Goal: Transaction & Acquisition: Purchase product/service

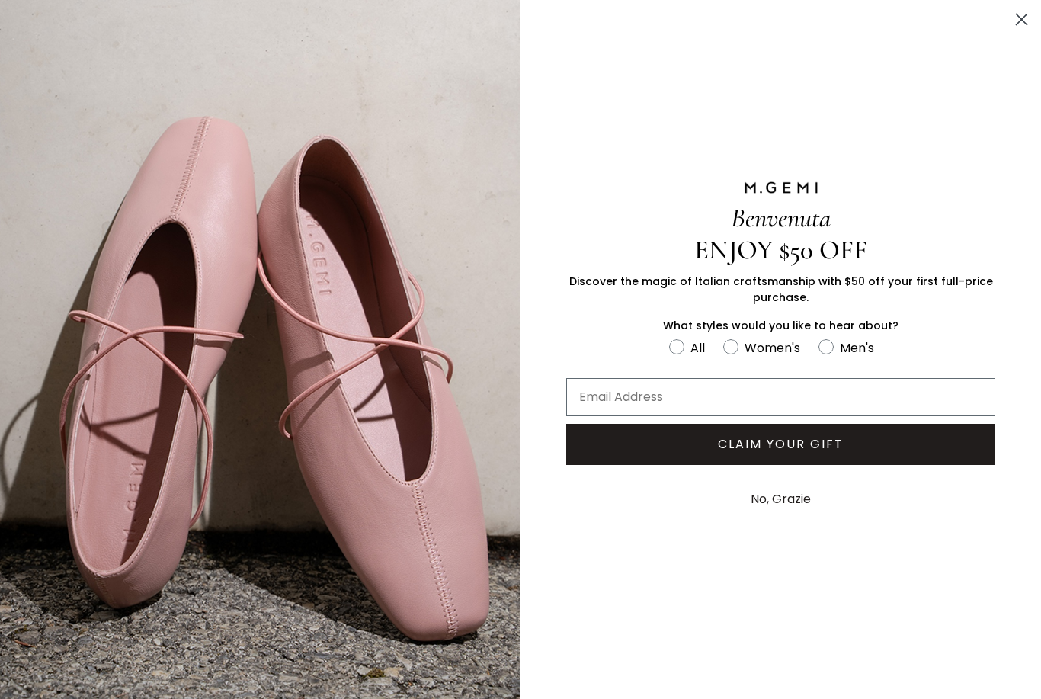
click at [1023, 24] on circle "Close dialog" at bounding box center [1021, 19] width 25 height 25
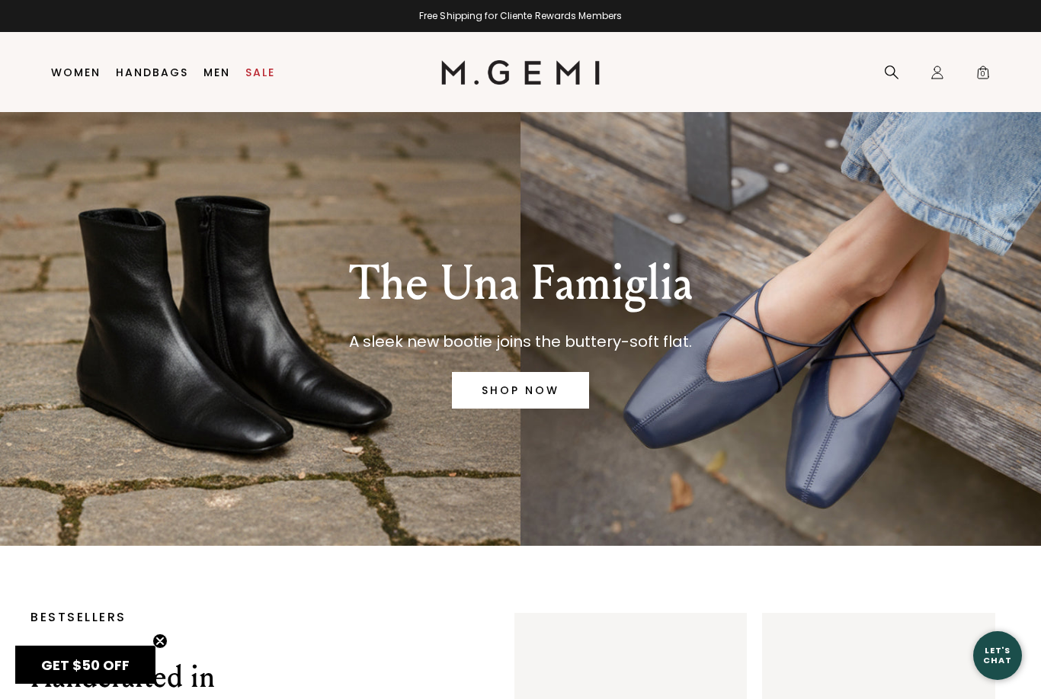
click at [528, 391] on link "SHOP NOW" at bounding box center [520, 390] width 137 height 37
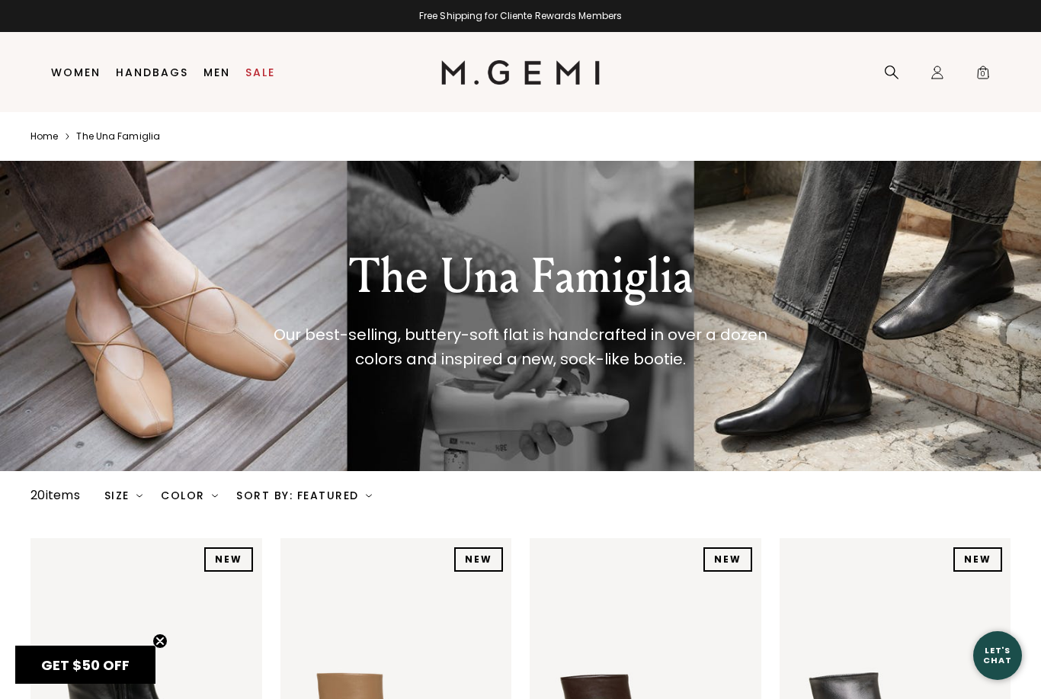
click at [192, 287] on div "The Una Famiglia Our best-selling, buttery-soft flat is handcrafted in over a d…" at bounding box center [520, 316] width 663 height 223
click at [195, 323] on div "The Una Famiglia Our best-selling, buttery-soft flat is handcrafted in over a d…" at bounding box center [520, 316] width 663 height 223
click at [261, 313] on div "The Una Famiglia Our best-selling, buttery-soft flat is handcrafted in over a d…" at bounding box center [521, 310] width 566 height 122
click at [85, 341] on div "The Una Famiglia Our best-selling, buttery-soft flat is handcrafted in over a d…" at bounding box center [520, 316] width 1041 height 310
click at [464, 281] on div "The Una Famiglia" at bounding box center [521, 276] width 566 height 55
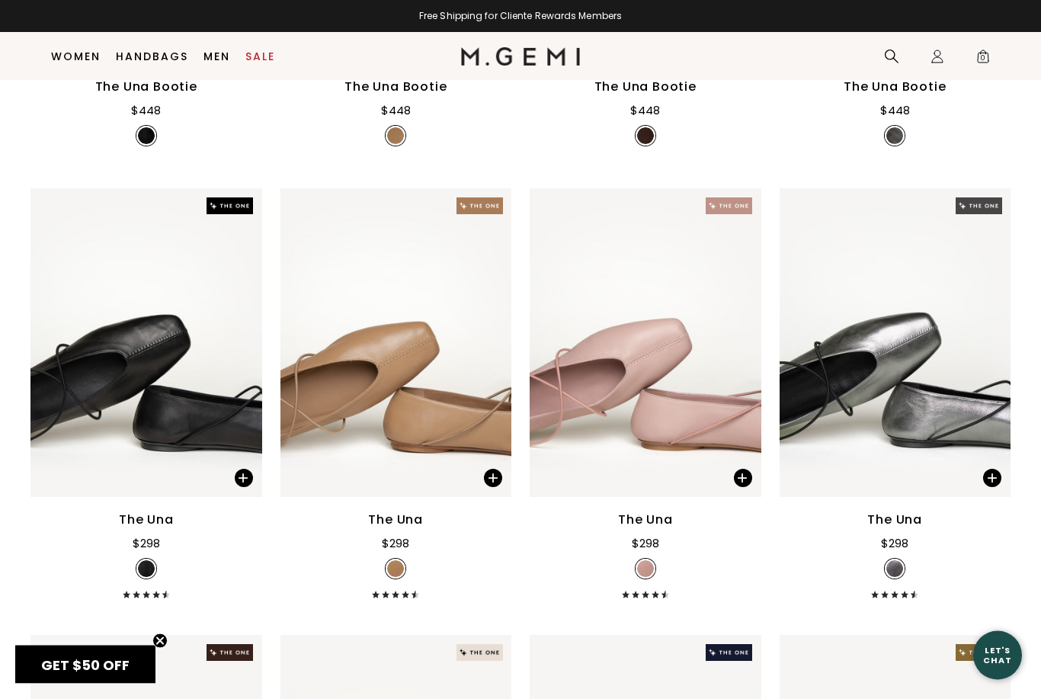
scroll to position [771, 0]
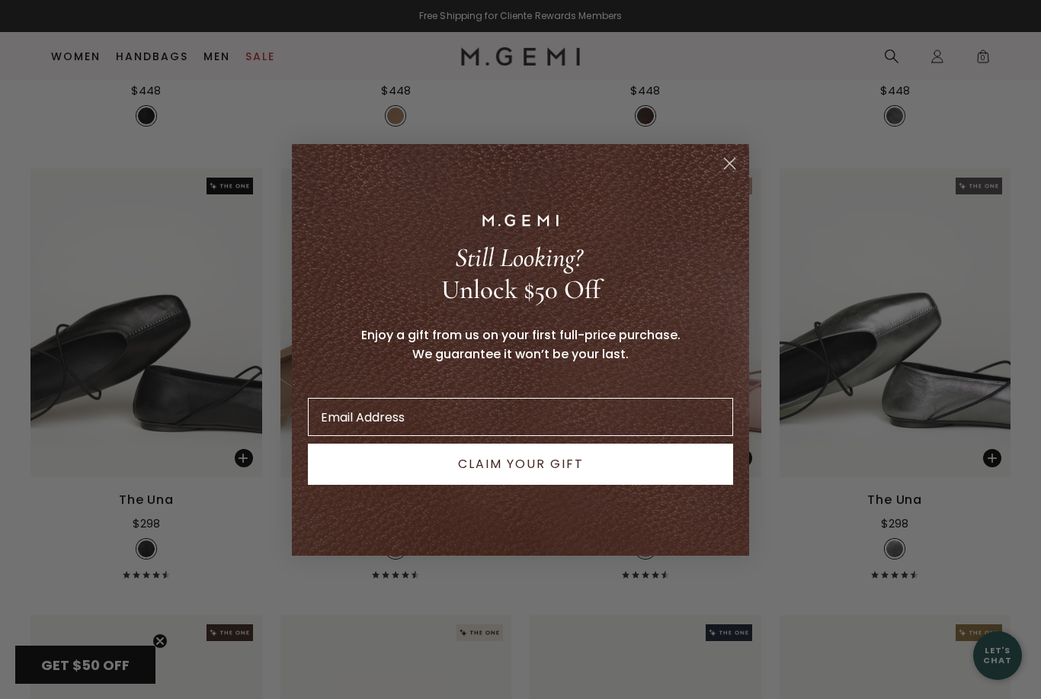
click at [397, 306] on p "Unlock $50 Off" at bounding box center [520, 290] width 425 height 32
click at [732, 175] on circle "Close dialog" at bounding box center [729, 162] width 25 height 25
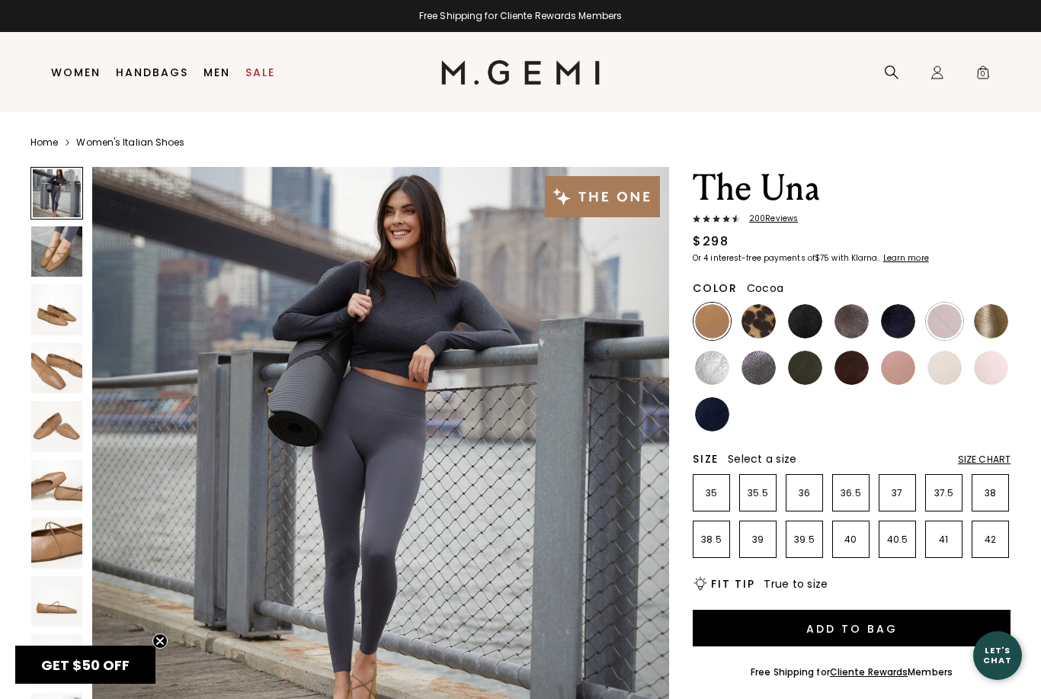
click at [841, 336] on div at bounding box center [851, 321] width 37 height 37
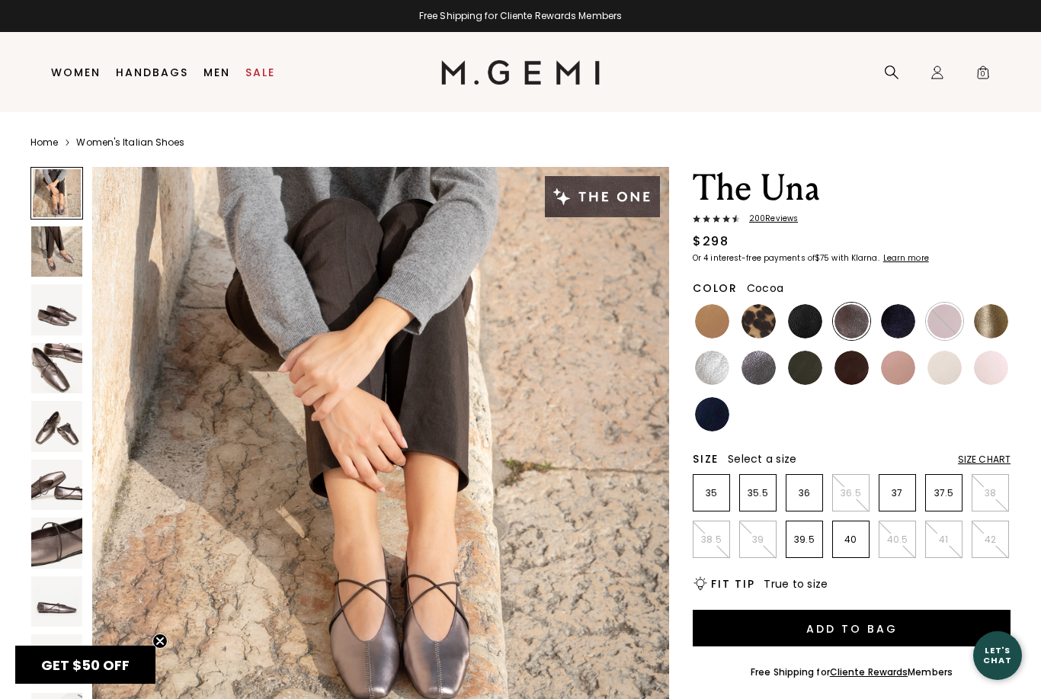
click at [812, 318] on img at bounding box center [805, 321] width 34 height 34
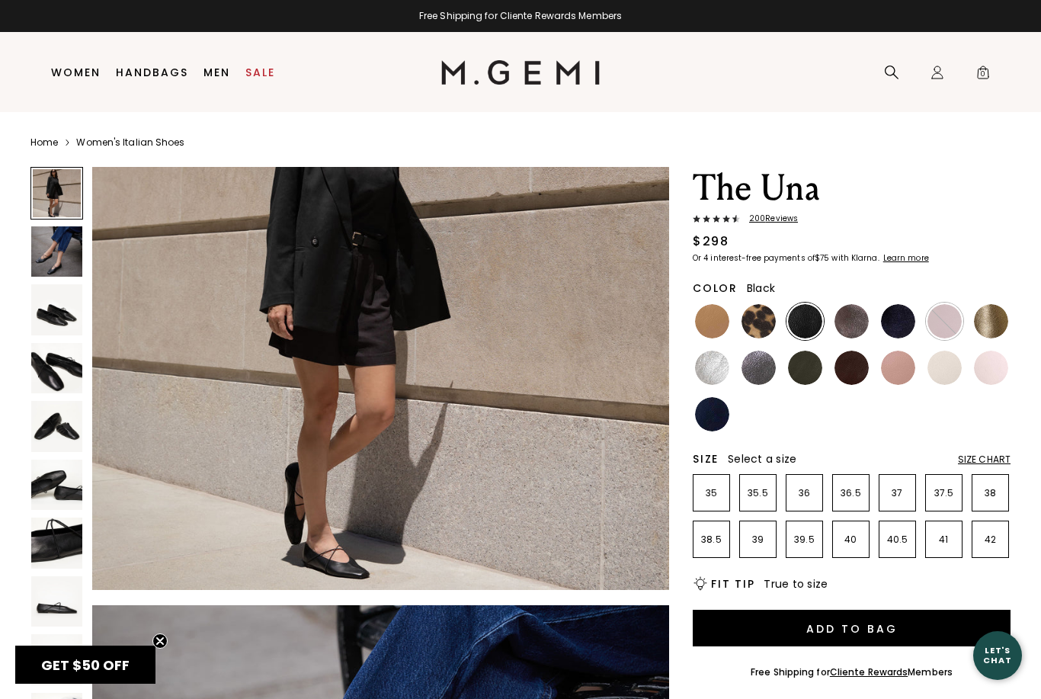
scroll to position [153, 0]
click at [854, 377] on img at bounding box center [852, 368] width 34 height 34
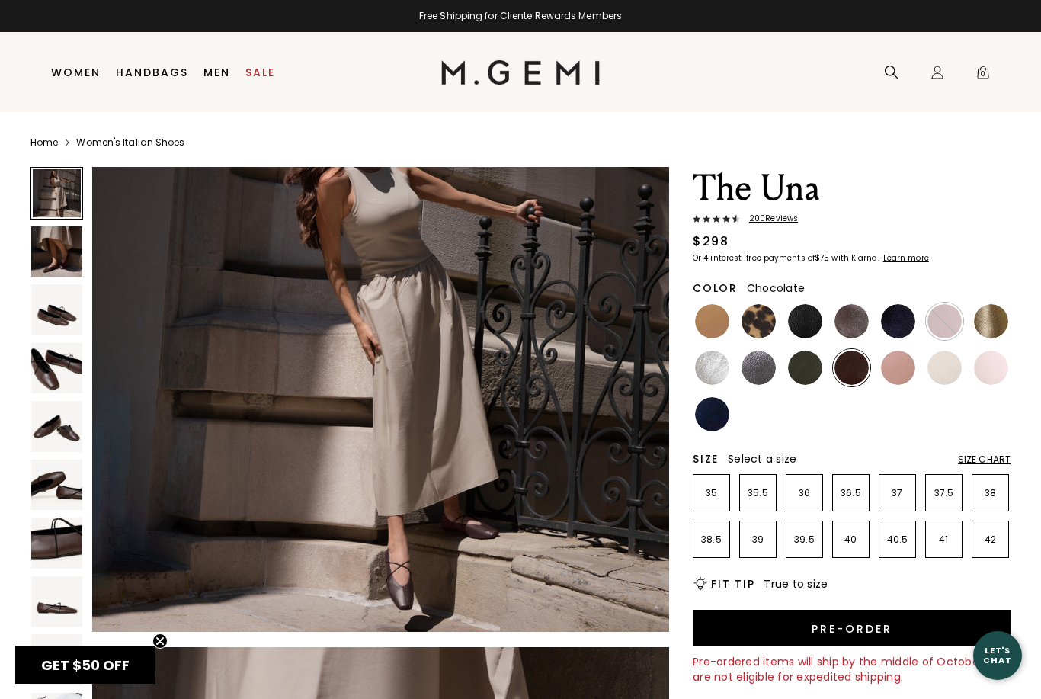
scroll to position [108, 0]
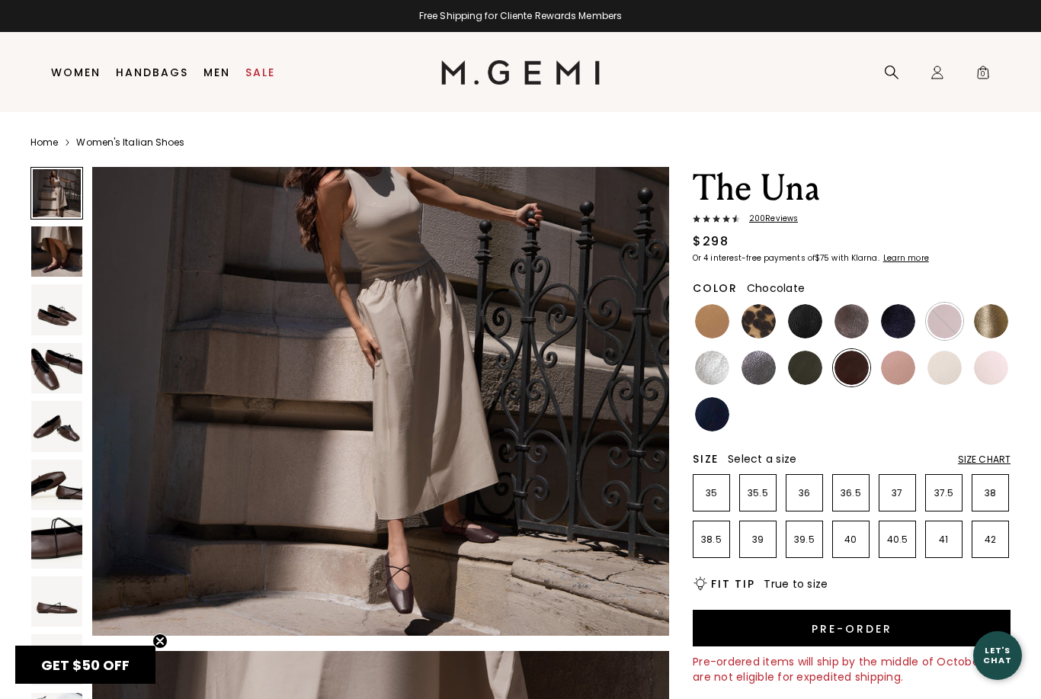
click at [937, 371] on img at bounding box center [945, 368] width 34 height 34
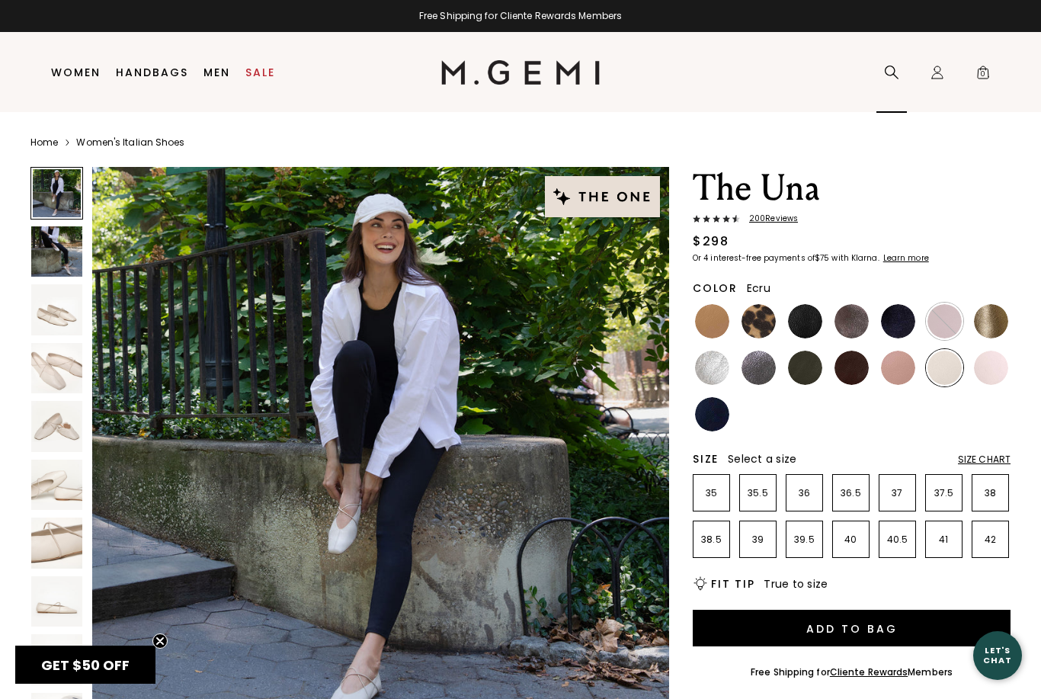
click at [892, 73] on icon at bounding box center [891, 72] width 15 height 15
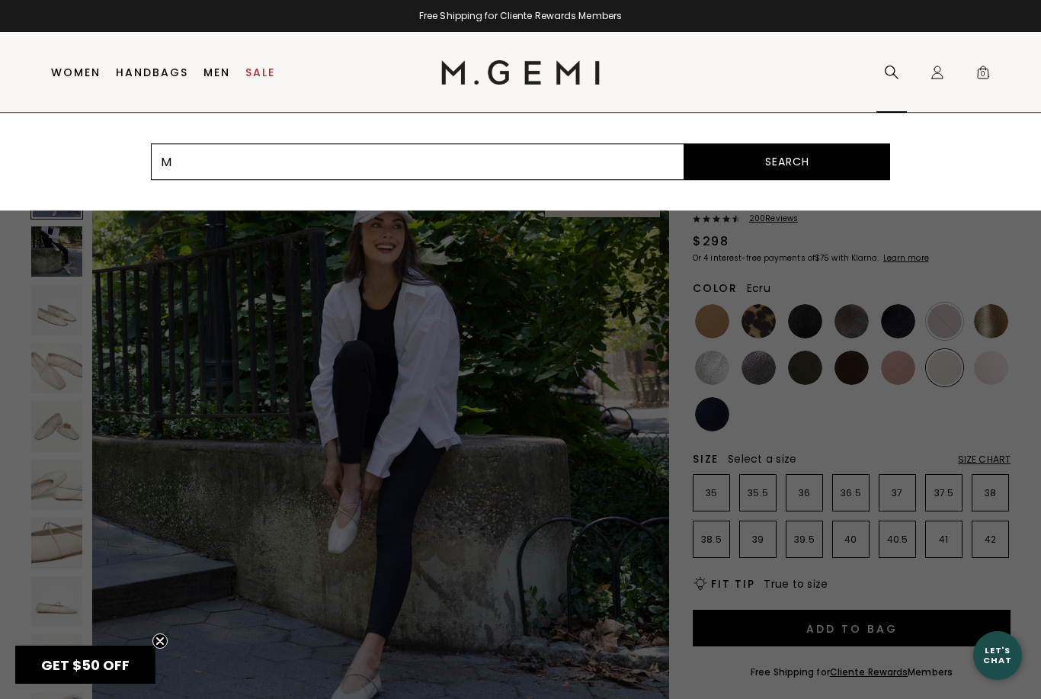
type input "M"
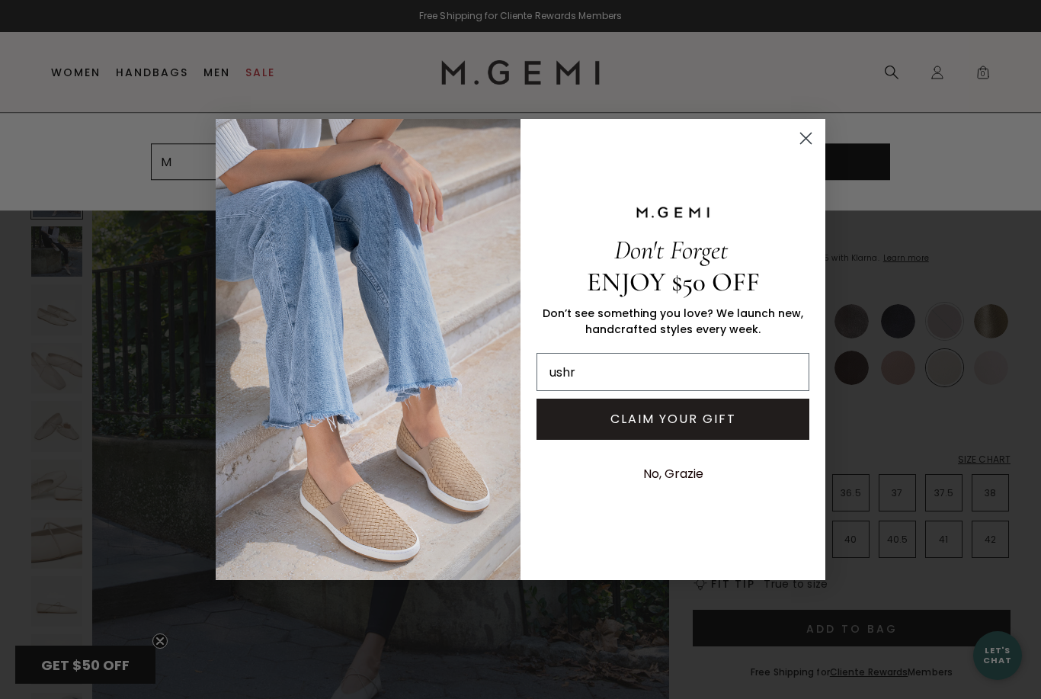
type input "ushr"
click at [807, 151] on circle "Close dialog" at bounding box center [805, 138] width 25 height 25
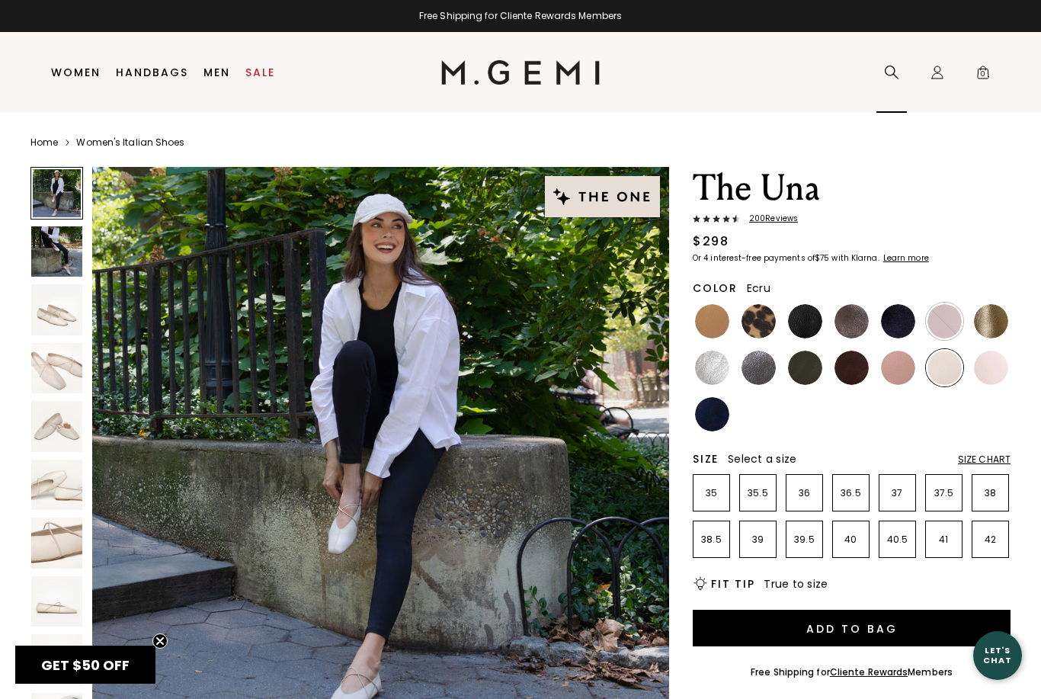
click at [883, 79] on div "M Search" at bounding box center [891, 73] width 30 height 80
click at [896, 66] on icon at bounding box center [891, 72] width 15 height 15
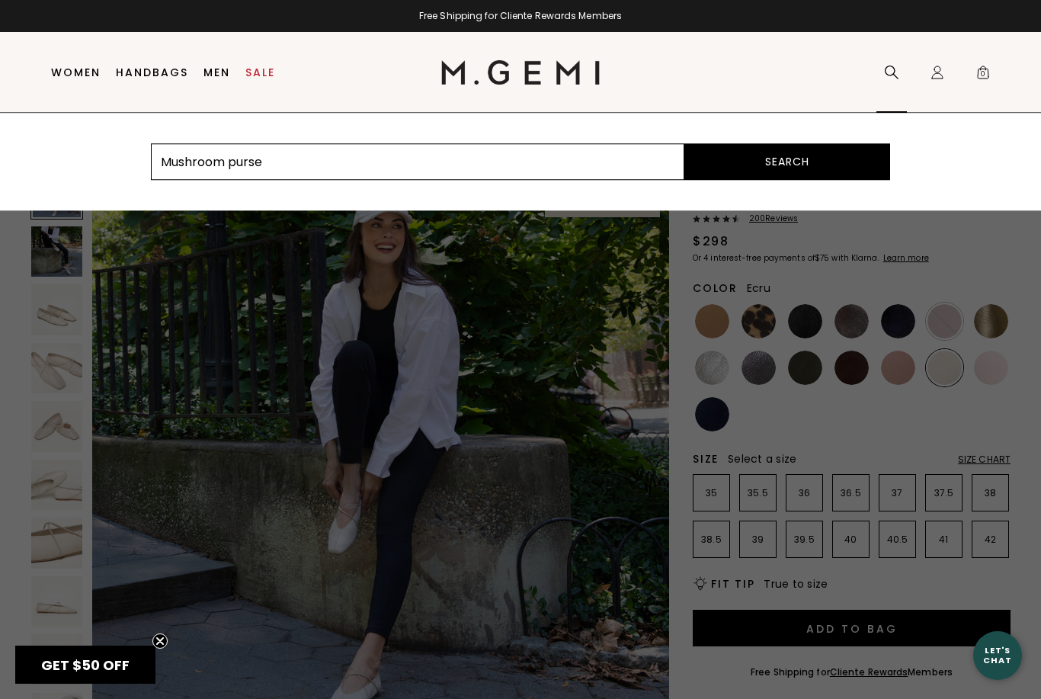
type input "Mushroom purse"
click at [787, 162] on button "Search" at bounding box center [787, 161] width 206 height 37
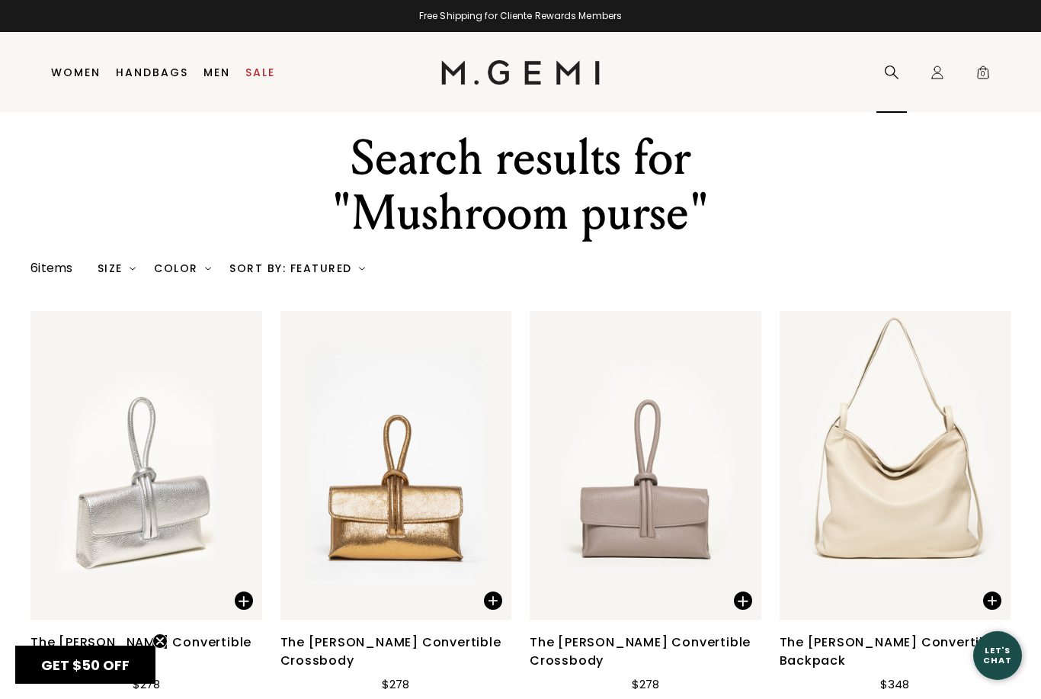
click at [898, 66] on icon at bounding box center [891, 72] width 15 height 15
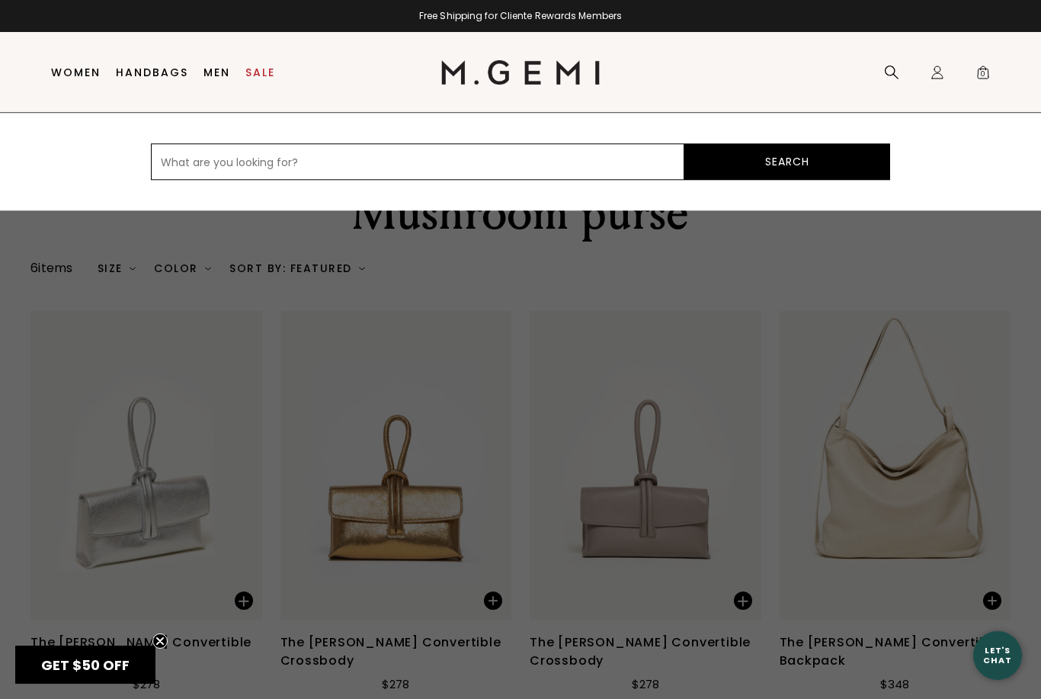
click at [168, 69] on link "Handbags" at bounding box center [152, 72] width 72 height 12
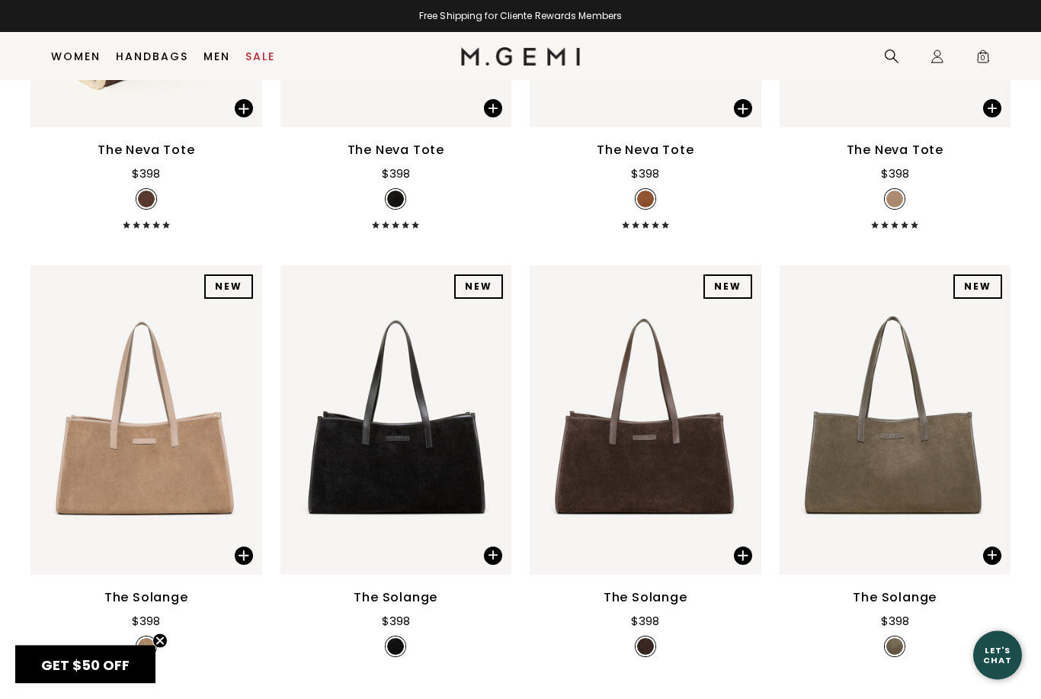
scroll to position [476, 0]
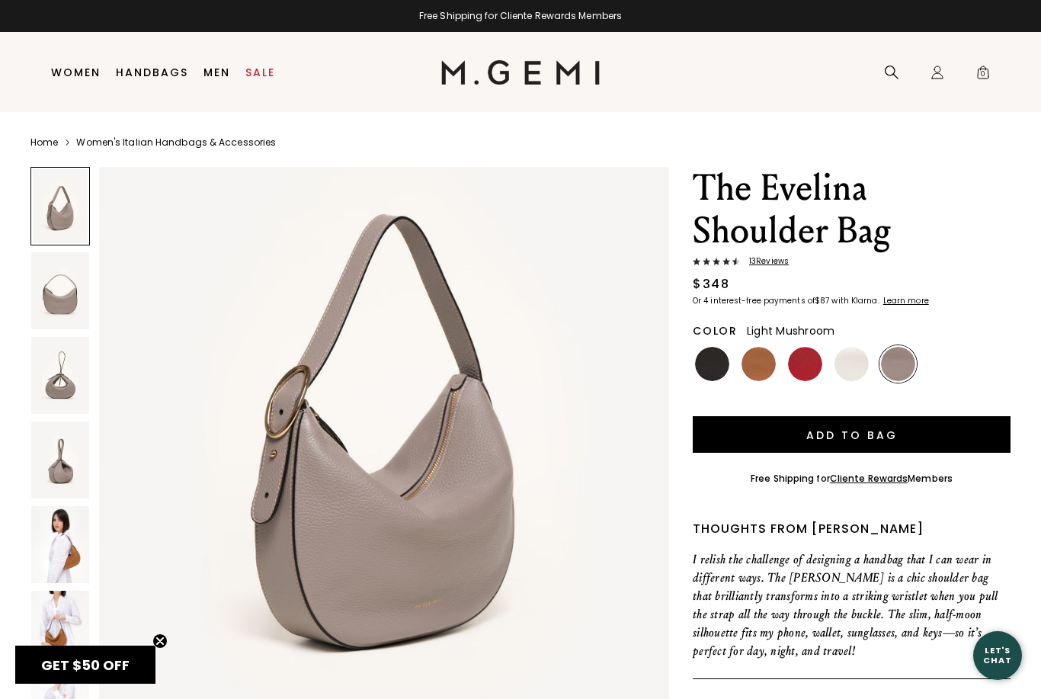
scroll to position [143, 0]
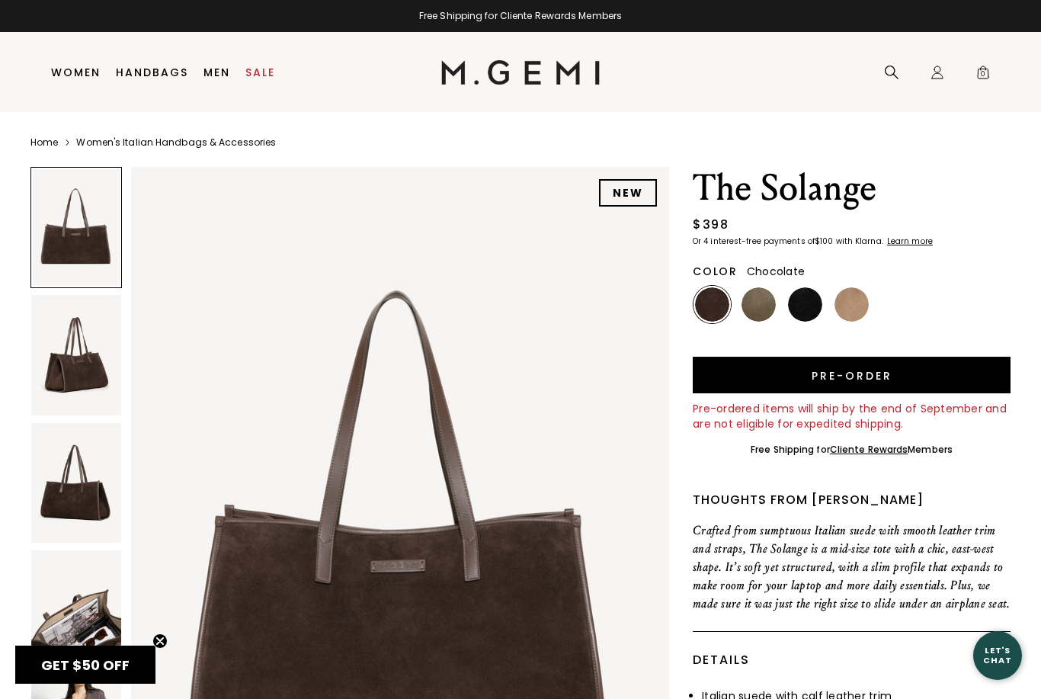
click at [759, 303] on img at bounding box center [759, 304] width 34 height 34
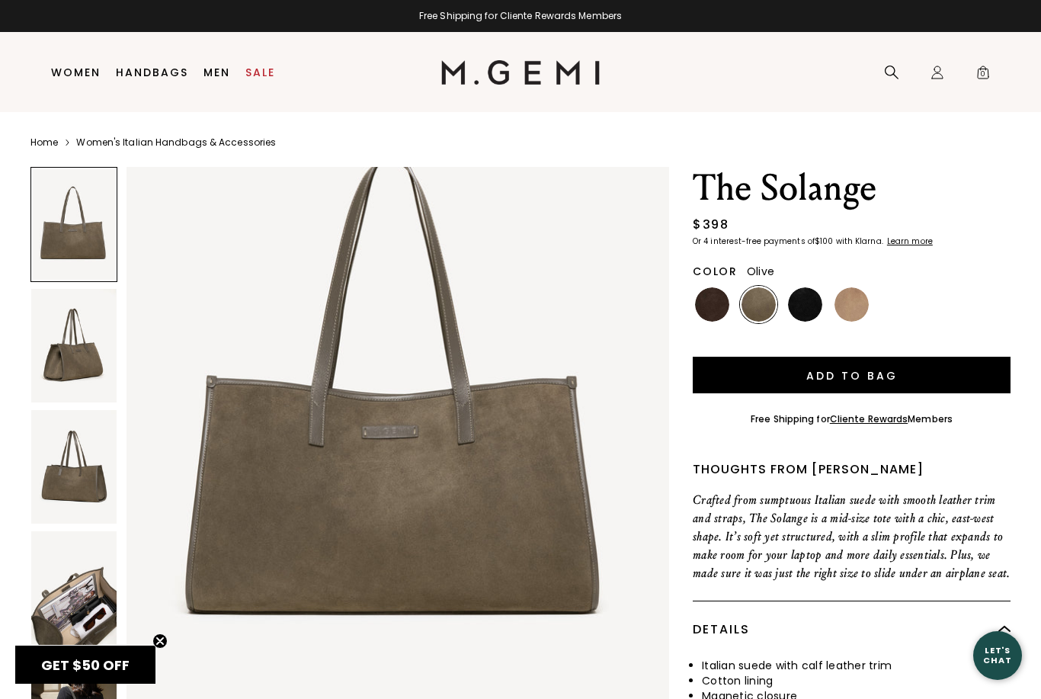
scroll to position [152, 0]
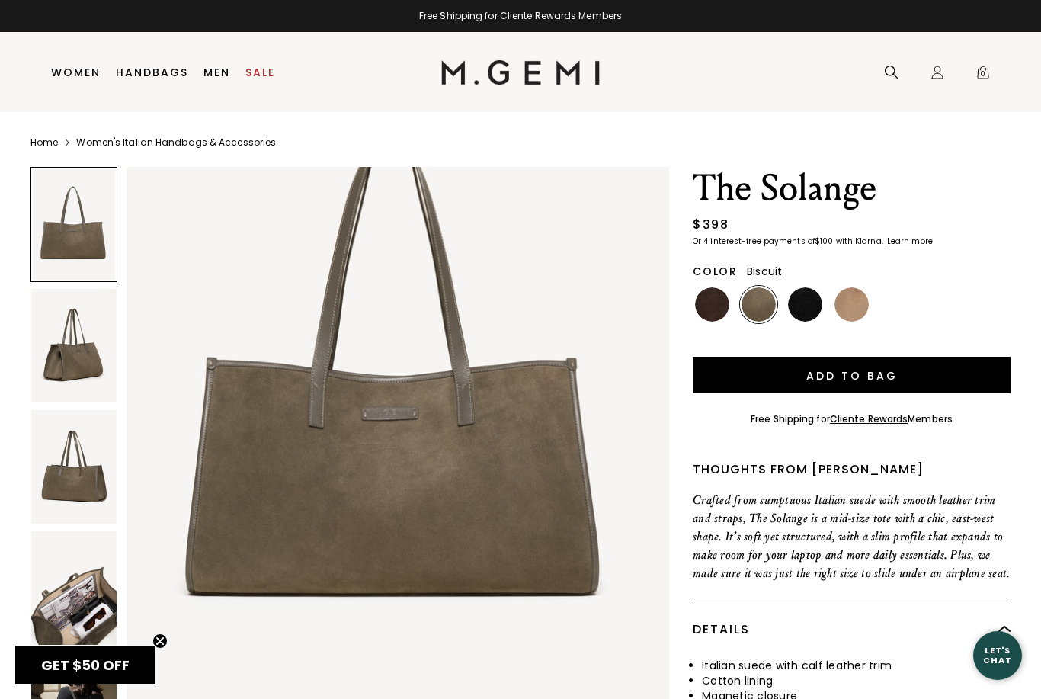
click at [858, 309] on img at bounding box center [852, 304] width 34 height 34
